Goal: Information Seeking & Learning: Learn about a topic

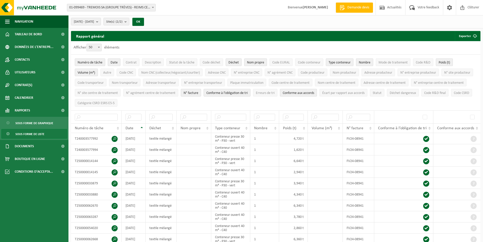
select select "50"
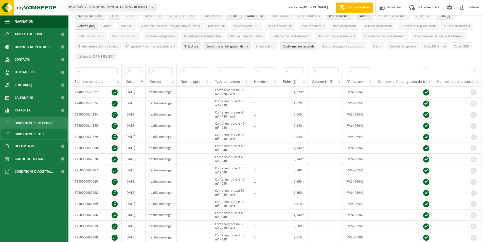
scroll to position [51, 0]
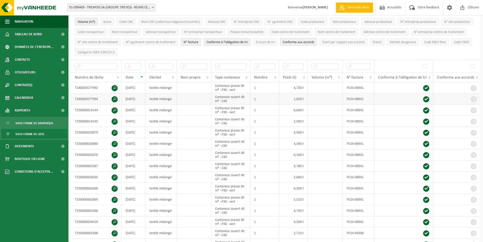
click at [280, 99] on td "1,620 t" at bounding box center [293, 98] width 29 height 11
click at [30, 125] on span "Sous forme de graphique" at bounding box center [34, 123] width 38 height 10
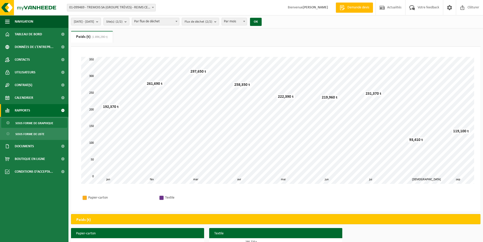
click at [165, 19] on span "Par flux de déchet" at bounding box center [155, 21] width 47 height 7
click at [165, 21] on span "Par flux de déchet" at bounding box center [155, 21] width 47 height 7
select select "1"
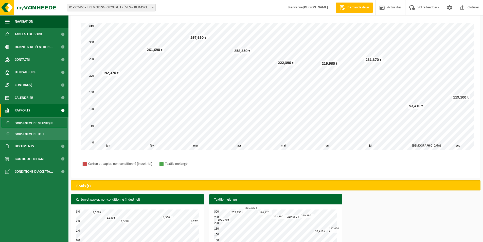
scroll to position [21, 0]
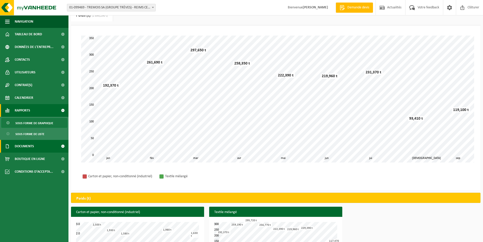
click at [38, 145] on link "Documents" at bounding box center [34, 146] width 68 height 13
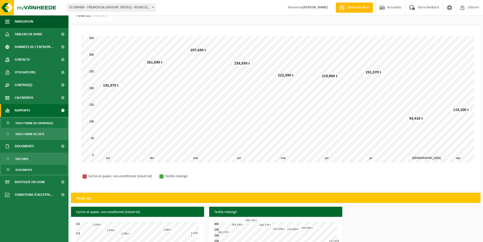
click at [26, 172] on span "Documents" at bounding box center [23, 170] width 17 height 10
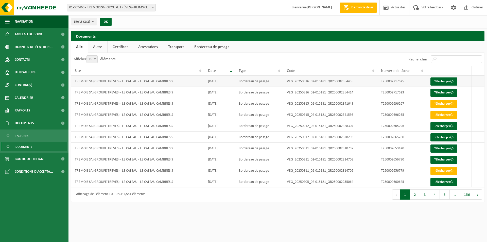
click at [144, 82] on td "TREMOIS SA (GROUPE TRÈVES) - LE CATEAU - LE CATEAU CAMBRESIS" at bounding box center [137, 81] width 133 height 11
click at [342, 82] on td "VEG_20250916_02-015181_QR250002354435" at bounding box center [330, 81] width 94 height 11
click at [399, 81] on td "T250002717625" at bounding box center [401, 81] width 49 height 11
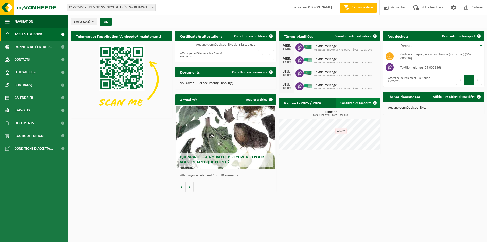
click at [356, 103] on link "Consulter les rapports" at bounding box center [358, 103] width 44 height 10
